Goal: Task Accomplishment & Management: Manage account settings

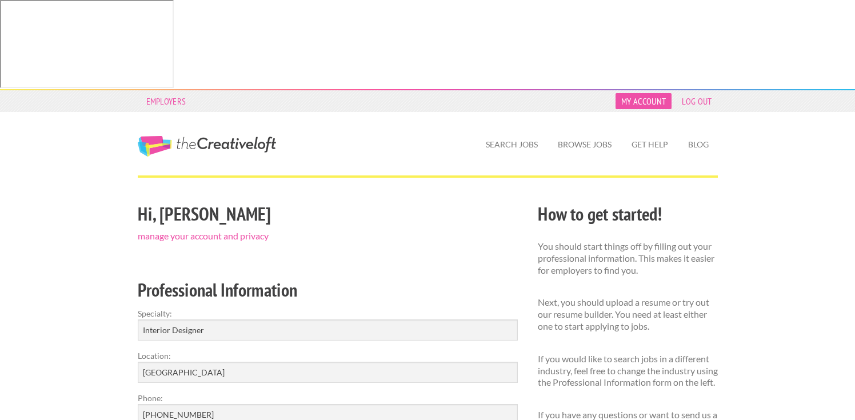
click at [637, 93] on link "My Account" at bounding box center [644, 101] width 56 height 16
click at [215, 230] on link "manage your account and privacy" at bounding box center [203, 235] width 131 height 11
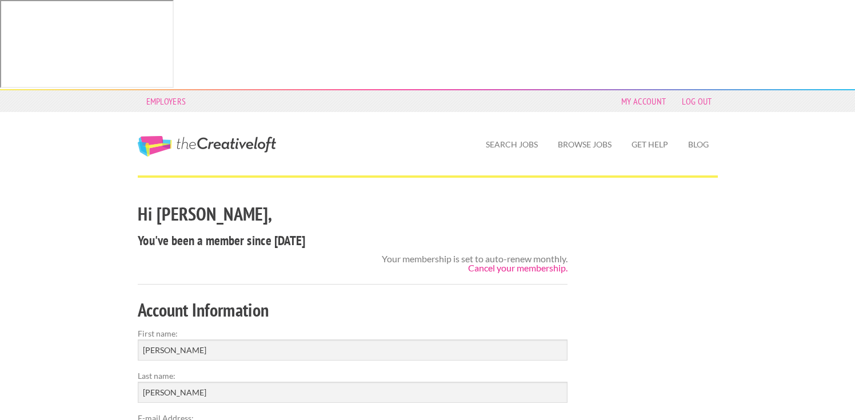
click at [502, 262] on link "Cancel your membership." at bounding box center [517, 267] width 99 height 11
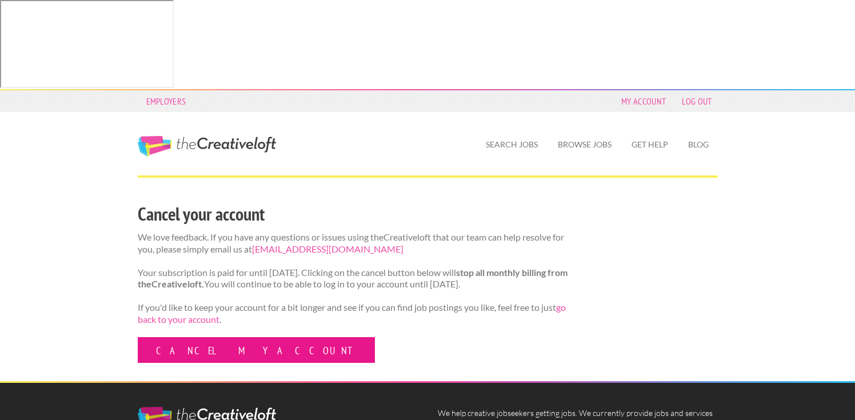
click at [199, 337] on link "Cancel my account" at bounding box center [256, 350] width 237 height 26
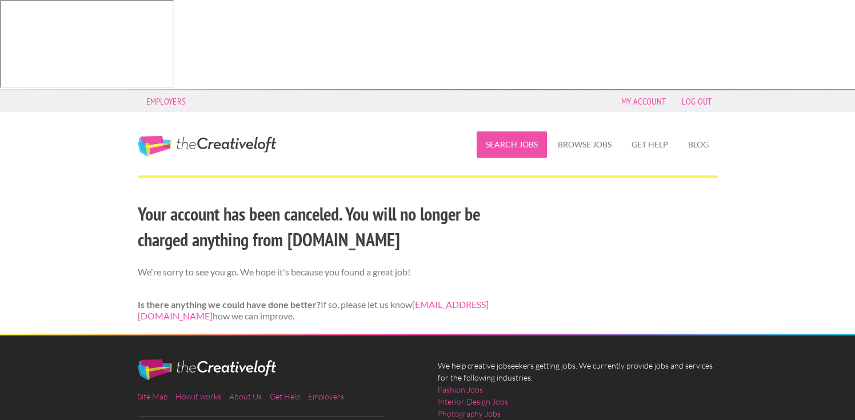
click at [507, 131] on link "Search Jobs" at bounding box center [512, 144] width 70 height 26
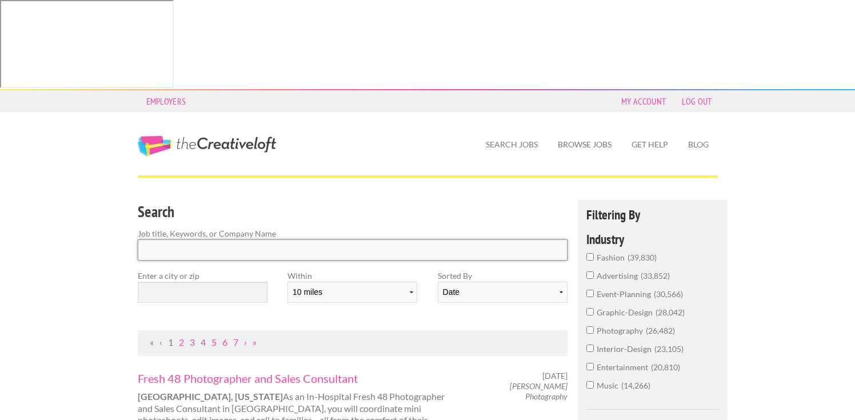
click at [194, 239] on input "Search" at bounding box center [353, 249] width 430 height 21
click at [592, 345] on input "interior-design 23,105" at bounding box center [589, 348] width 7 height 7
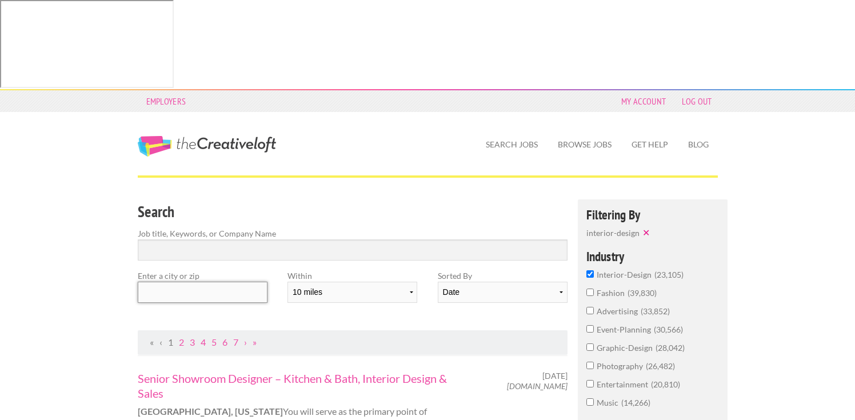
click at [183, 282] on input "text" at bounding box center [203, 292] width 130 height 21
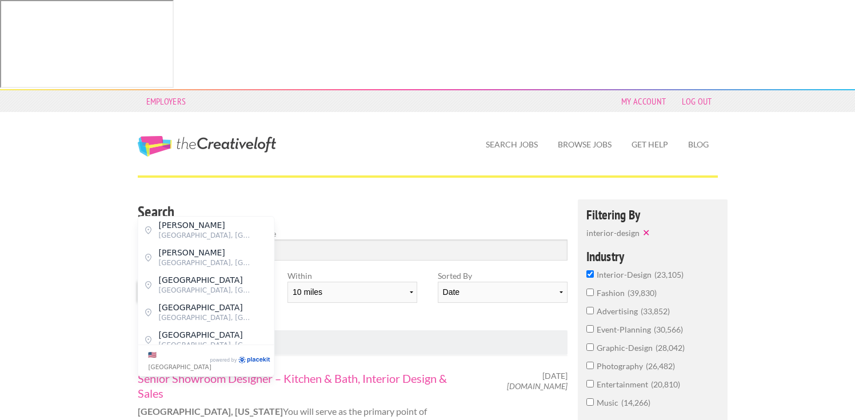
type input "90278"
click at [359, 230] on div "Search Job title, Keywords, or Company Name Enter a city or zip 90278 Within 10…" at bounding box center [352, 264] width 450 height 131
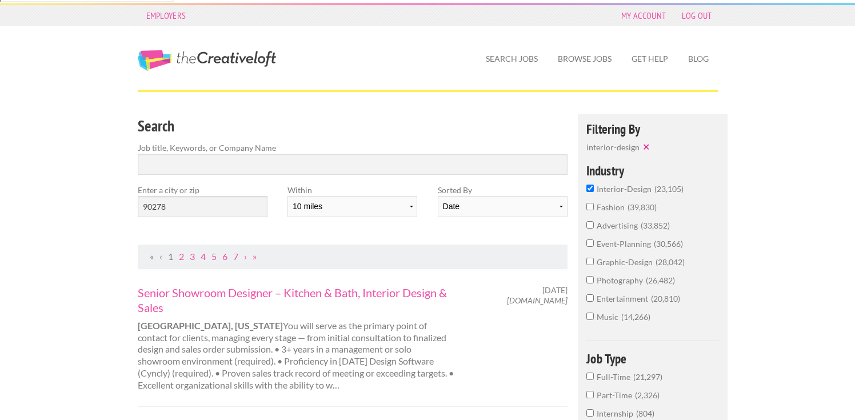
scroll to position [89, 0]
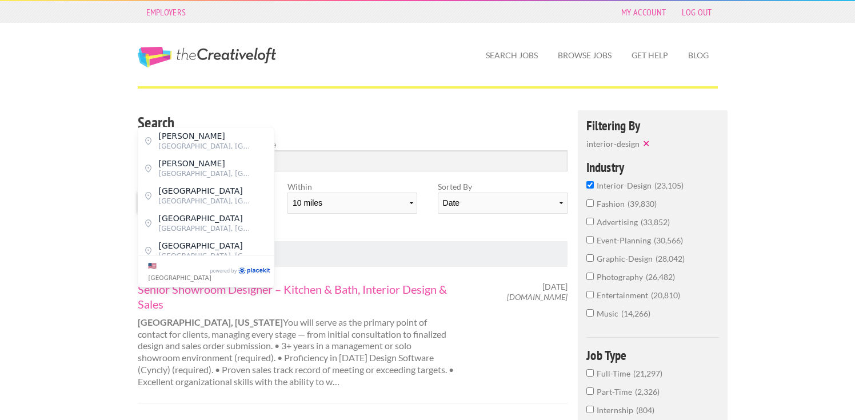
click at [187, 193] on input "90278" at bounding box center [203, 203] width 130 height 21
click at [188, 150] on input "Search" at bounding box center [353, 160] width 430 height 21
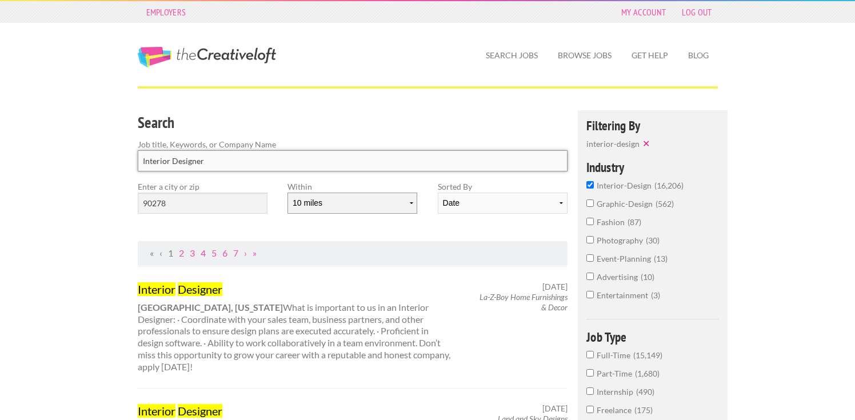
type input "Interior Designer"
click at [405, 193] on select "10 miles 20 miles 50 miles 100 miles 200 miles 300 miles 400 miles 500 miles" at bounding box center [352, 203] width 130 height 21
select select "20"
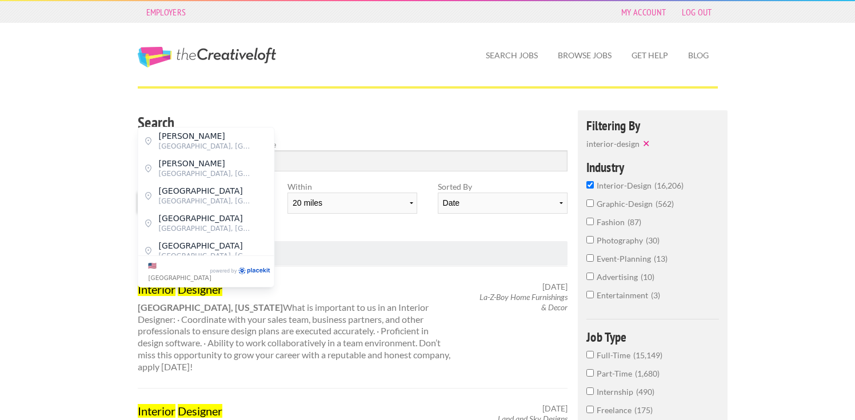
click at [206, 193] on input "90278" at bounding box center [203, 203] width 130 height 21
type input "9"
type input "R"
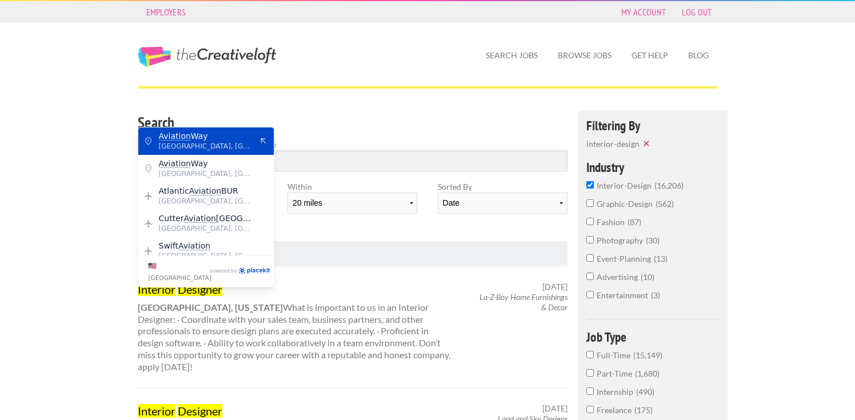
click at [229, 142] on span "Redondo Beach, Los Angeles County" at bounding box center [206, 146] width 94 height 10
type input "Aviation Way"
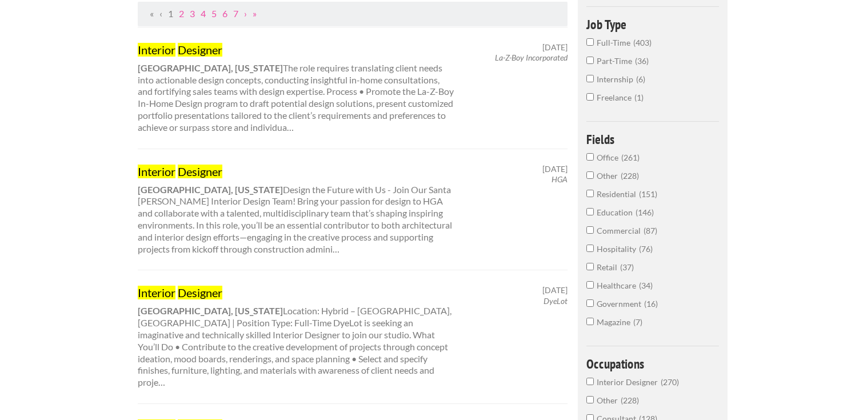
scroll to position [346, 0]
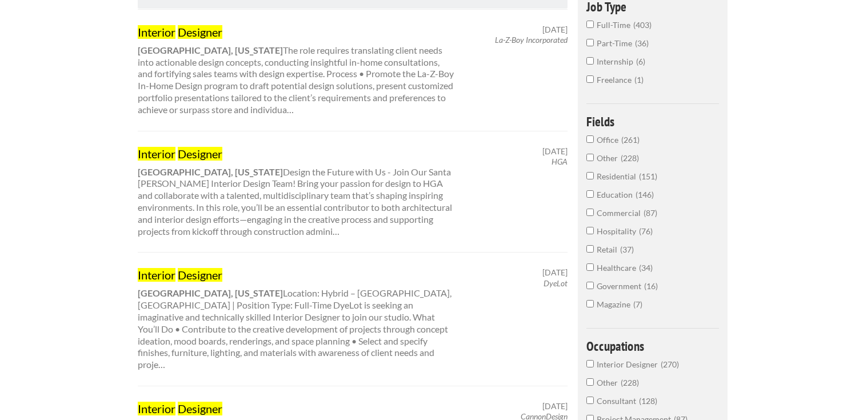
click at [241, 267] on div "Interior Designer Long Beach, California Location: Hybrid – Long Beach, CA | Po…" at bounding box center [296, 318] width 338 height 103
click at [205, 268] on mark "Designer" at bounding box center [200, 275] width 45 height 14
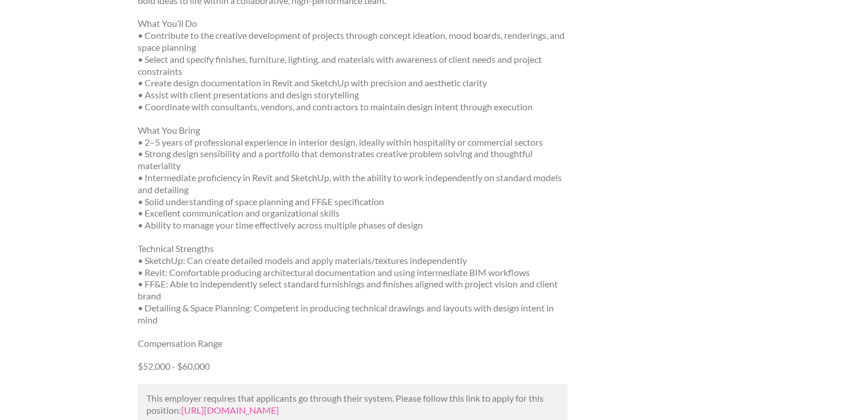
scroll to position [334, 0]
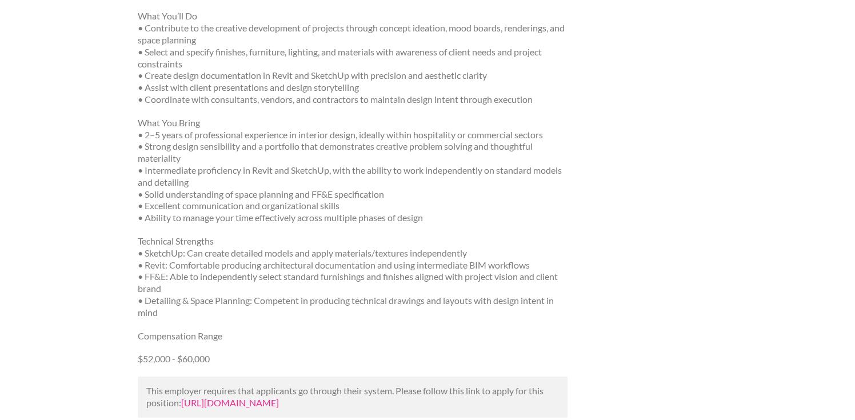
click at [237, 397] on link "https://www.linkedin.com/jobs/view/interior-designer-at-dyelot-4263139692?utm_c…" at bounding box center [230, 402] width 98 height 11
